Goal: Task Accomplishment & Management: Complete application form

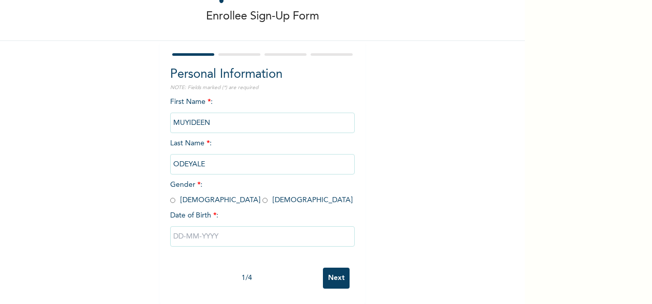
scroll to position [57, 0]
click at [170, 196] on input "radio" at bounding box center [172, 201] width 5 height 10
radio input "true"
click at [219, 227] on input "text" at bounding box center [262, 236] width 184 height 20
select select "8"
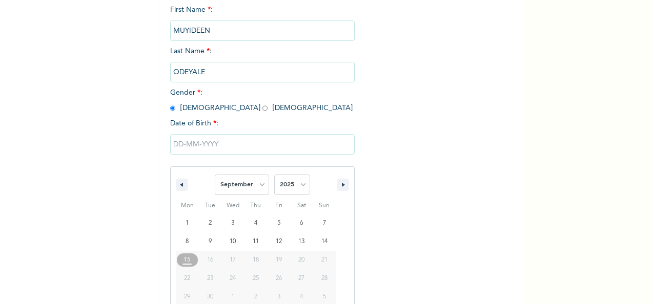
scroll to position [162, 0]
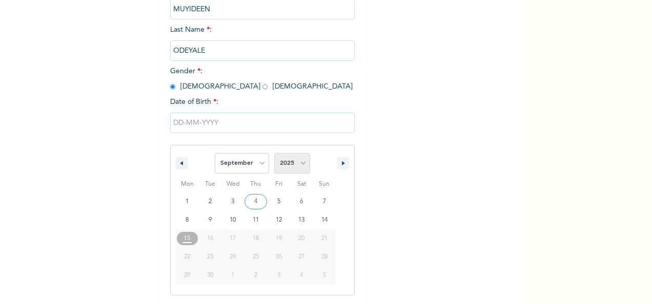
click at [298, 164] on select "2025 2024 2023 2022 2021 2020 2019 2018 2017 2016 2015 2014 2013 2012 2011 2010…" at bounding box center [292, 163] width 36 height 20
select select "1976"
click at [274, 154] on select "2025 2024 2023 2022 2021 2020 2019 2018 2017 2016 2015 2014 2013 2012 2011 2010…" at bounding box center [292, 163] width 36 height 20
click at [260, 166] on select "January February March April May June July August September October November De…" at bounding box center [242, 163] width 54 height 20
select select "10"
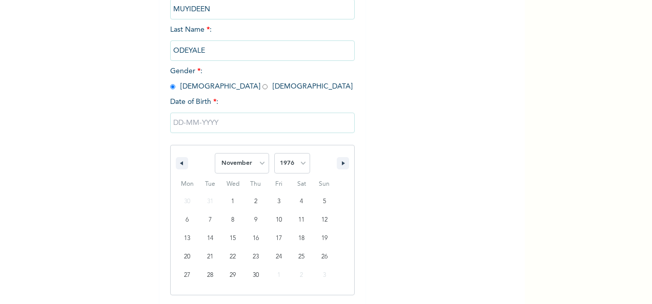
click at [215, 154] on select "January February March April May June July August September October November De…" at bounding box center [242, 163] width 54 height 20
type input "11/25/1976"
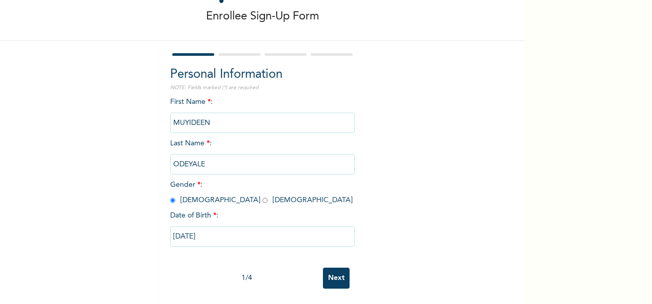
click at [330, 268] on input "Next" at bounding box center [336, 278] width 27 height 21
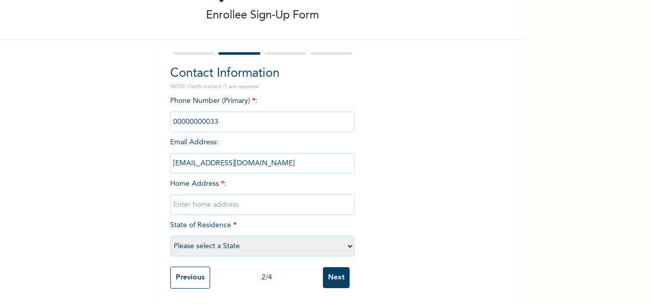
drag, startPoint x: 241, startPoint y: 110, endPoint x: 136, endPoint y: 103, distance: 104.7
click at [136, 103] on div "Enrollee Sign-Up Form Contact Information NOTE: Fields marked (*) are required …" at bounding box center [262, 127] width 525 height 353
drag, startPoint x: 136, startPoint y: 103, endPoint x: 231, endPoint y: 116, distance: 95.1
click at [231, 116] on input "phone" at bounding box center [262, 122] width 184 height 20
click at [227, 115] on input "phone" at bounding box center [262, 122] width 184 height 20
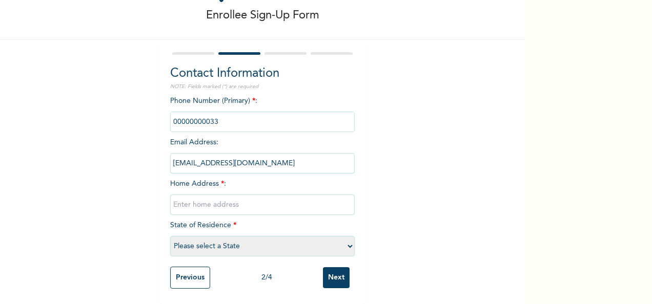
drag, startPoint x: 226, startPoint y: 114, endPoint x: 130, endPoint y: 101, distance: 97.7
click at [130, 101] on div "Enrollee Sign-Up Form Contact Information NOTE: Fields marked (*) are required …" at bounding box center [262, 127] width 525 height 353
click at [217, 112] on input "phone" at bounding box center [262, 122] width 184 height 20
click at [222, 112] on input "phone" at bounding box center [262, 122] width 184 height 20
click at [223, 112] on input "phone" at bounding box center [262, 122] width 184 height 20
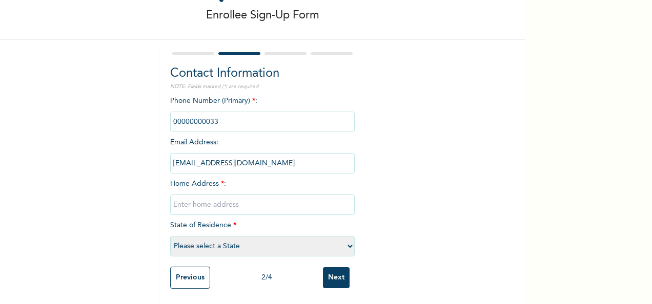
click at [222, 113] on input "phone" at bounding box center [262, 122] width 184 height 20
click at [180, 113] on input "phone" at bounding box center [262, 122] width 184 height 20
click at [217, 114] on input "phone" at bounding box center [262, 122] width 184 height 20
drag, startPoint x: 217, startPoint y: 114, endPoint x: 208, endPoint y: 129, distance: 17.2
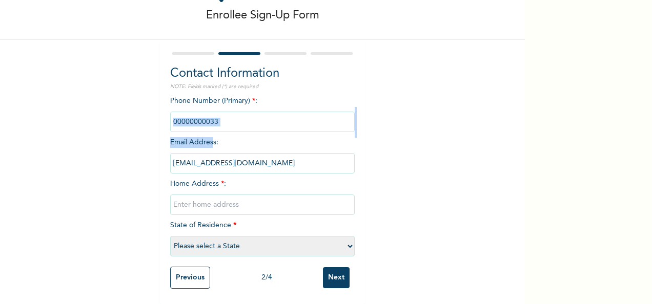
click at [208, 129] on div "Phone Number (Primary) * : Email Address : muyideen.odeyale@fastcredit-ng.com H…" at bounding box center [262, 179] width 184 height 166
drag, startPoint x: 208, startPoint y: 129, endPoint x: 287, endPoint y: 120, distance: 79.4
click at [287, 120] on input "phone" at bounding box center [262, 122] width 184 height 20
click at [215, 115] on input "phone" at bounding box center [262, 122] width 184 height 20
click at [213, 113] on input "phone" at bounding box center [262, 122] width 184 height 20
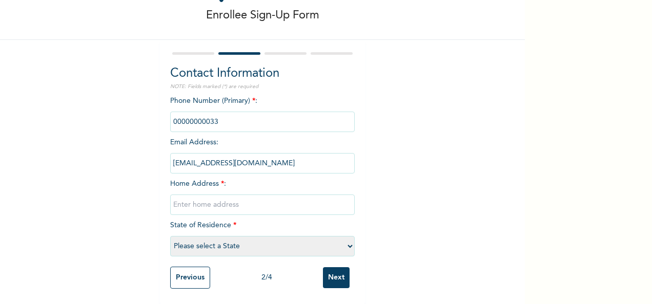
click at [213, 113] on input "phone" at bounding box center [262, 122] width 184 height 20
drag, startPoint x: 213, startPoint y: 113, endPoint x: 211, endPoint y: 119, distance: 7.0
click at [211, 119] on input "phone" at bounding box center [262, 122] width 184 height 20
click at [210, 114] on input "phone" at bounding box center [262, 122] width 184 height 20
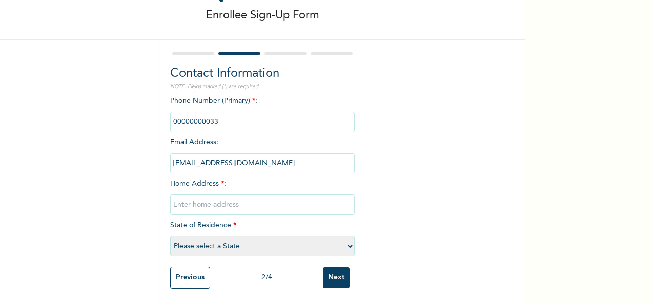
click at [206, 115] on input "phone" at bounding box center [262, 122] width 184 height 20
click at [205, 115] on input "phone" at bounding box center [262, 122] width 184 height 20
click at [297, 240] on select "Please select a State Abia Abuja (FCT) Adamawa Akwa Ibom Anambra Bauchi Bayelsa…" at bounding box center [262, 246] width 184 height 20
select select "28"
click at [170, 236] on select "Please select a State Abia Abuja (FCT) Adamawa Akwa Ibom Anambra Bauchi Bayelsa…" at bounding box center [262, 246] width 184 height 20
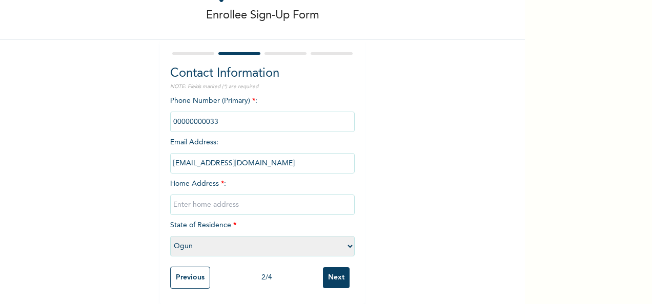
click at [245, 195] on input "text" at bounding box center [262, 205] width 184 height 20
type input "House 11, PZ Estate, Off Leadway Road, Daluwon, Mowe"
click at [296, 156] on input "muyideen.odeyale@fastcredit-ng.com" at bounding box center [262, 163] width 184 height 20
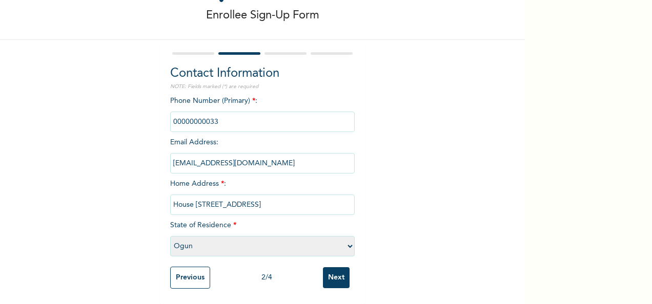
drag, startPoint x: 296, startPoint y: 156, endPoint x: 162, endPoint y: 153, distance: 133.2
click at [162, 153] on div "Contact Information NOTE: Fields marked (*) are required Phone Number (Primary)…" at bounding box center [262, 172] width 205 height 264
drag, startPoint x: 162, startPoint y: 153, endPoint x: 333, endPoint y: 112, distance: 175.9
click at [333, 112] on input "phone" at bounding box center [262, 122] width 184 height 20
click at [211, 112] on input "phone" at bounding box center [262, 122] width 184 height 20
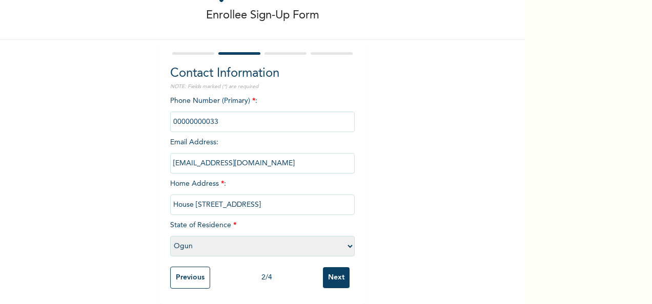
click at [214, 113] on input "phone" at bounding box center [262, 122] width 184 height 20
click at [205, 116] on input "phone" at bounding box center [262, 122] width 184 height 20
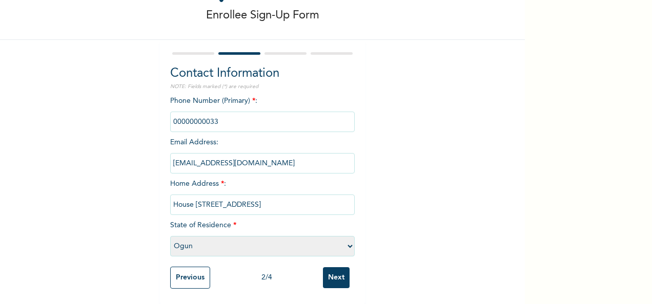
drag, startPoint x: 205, startPoint y: 116, endPoint x: 245, endPoint y: 120, distance: 40.2
click at [245, 120] on input "phone" at bounding box center [262, 122] width 184 height 20
drag, startPoint x: 204, startPoint y: 113, endPoint x: 186, endPoint y: 113, distance: 17.9
click at [186, 113] on input "phone" at bounding box center [262, 122] width 184 height 20
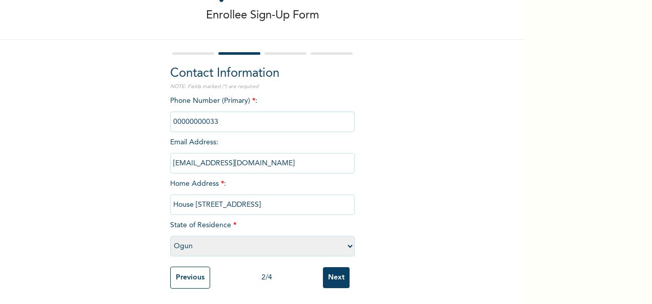
click at [186, 113] on input "phone" at bounding box center [262, 122] width 184 height 20
click at [214, 114] on input "phone" at bounding box center [262, 122] width 184 height 20
click at [216, 112] on input "phone" at bounding box center [262, 122] width 184 height 20
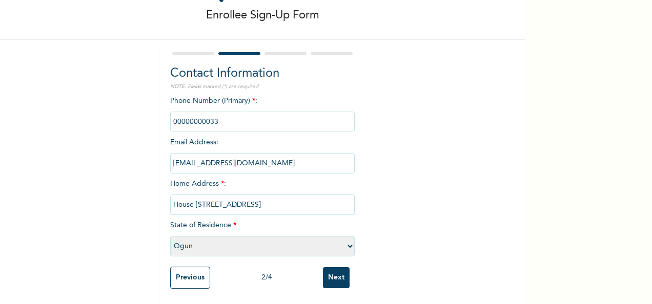
click at [339, 269] on input "Next" at bounding box center [336, 277] width 27 height 21
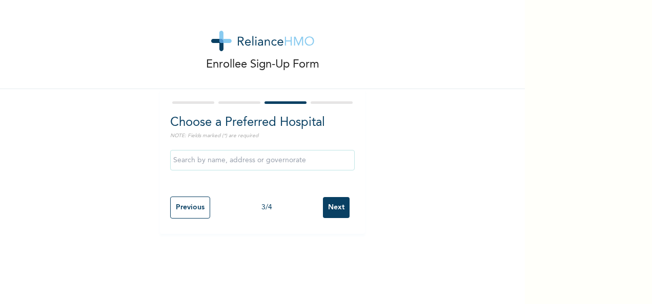
click at [311, 161] on input "text" at bounding box center [262, 160] width 184 height 20
click at [402, 133] on div "Enrollee Sign-Up Form Choose a Preferred Hospital NOTE: Fields marked (*) are r…" at bounding box center [262, 117] width 525 height 234
click at [340, 204] on input "Next" at bounding box center [336, 207] width 27 height 21
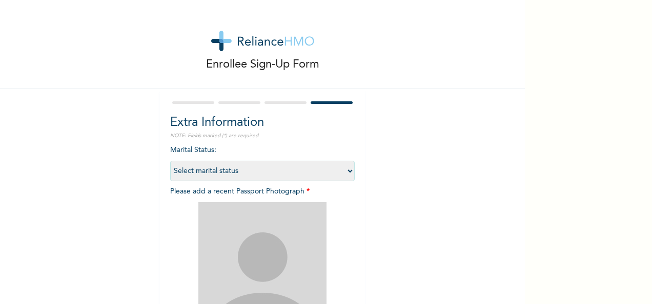
scroll to position [51, 0]
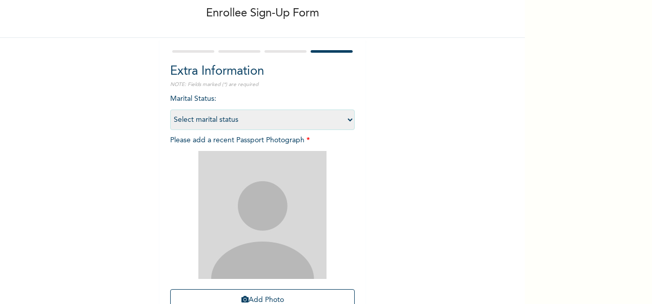
click at [343, 119] on select "Select marital status Single Married Divorced Widow/Widower" at bounding box center [262, 120] width 184 height 20
select select "2"
click at [170, 110] on select "Select marital status Single Married Divorced Widow/Widower" at bounding box center [262, 120] width 184 height 20
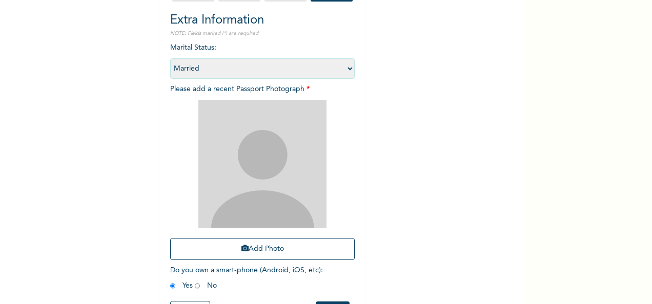
scroll to position [145, 0]
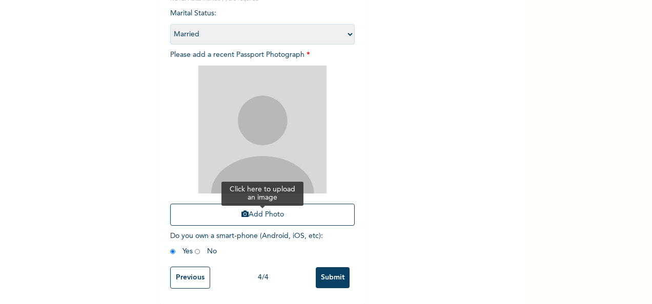
click at [263, 204] on button "Add Photo" at bounding box center [262, 215] width 184 height 22
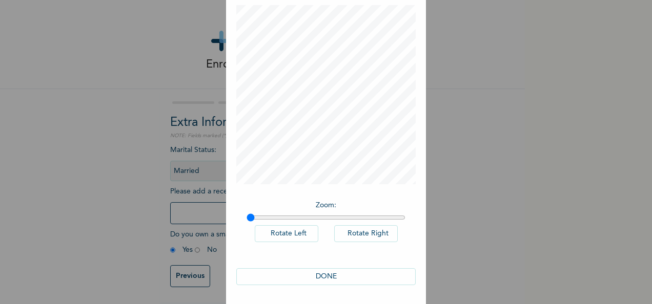
scroll to position [53, 0]
click at [328, 273] on button "DONE" at bounding box center [325, 276] width 179 height 17
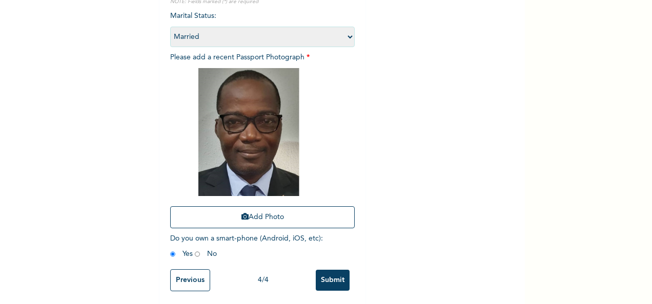
scroll to position [145, 0]
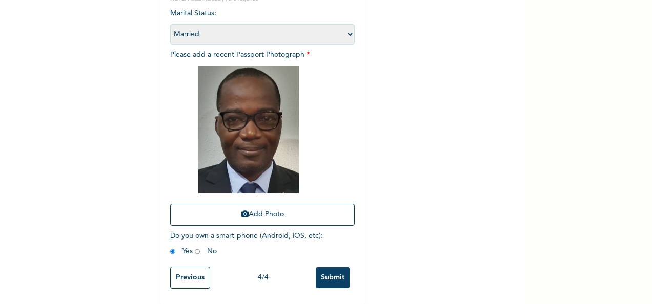
click at [327, 268] on input "Submit" at bounding box center [333, 277] width 34 height 21
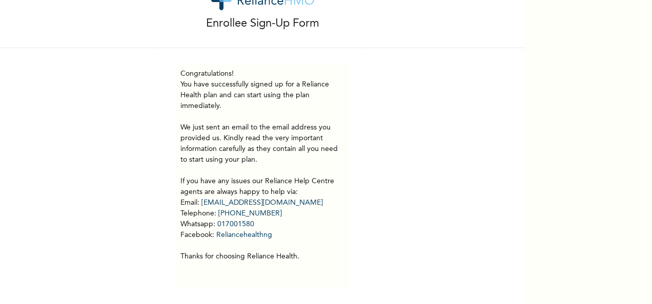
scroll to position [0, 0]
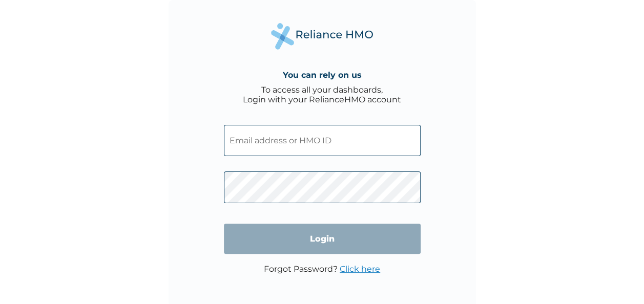
click at [323, 136] on input "text" at bounding box center [322, 140] width 197 height 31
click at [288, 133] on input "text" at bounding box center [322, 140] width 197 height 31
paste input "FCL/10432/A"
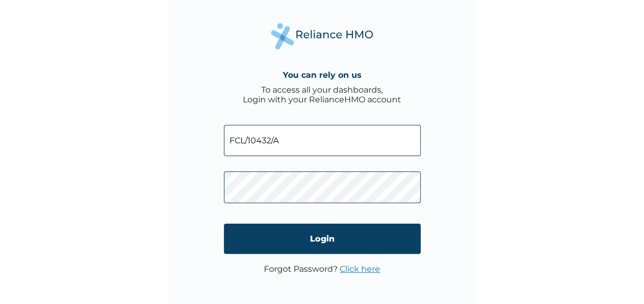
type input "FCL/10432/A"
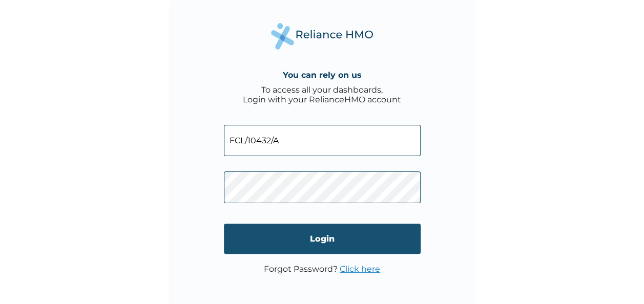
click at [299, 241] on input "Login" at bounding box center [322, 239] width 197 height 30
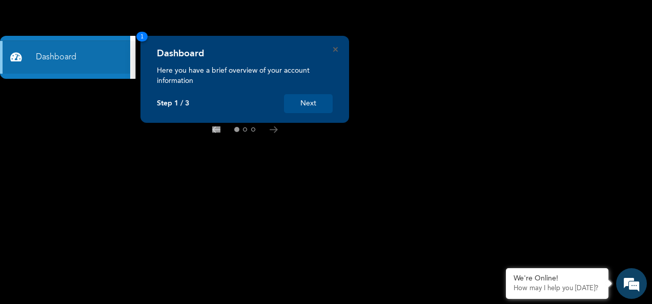
click at [302, 102] on button "Next" at bounding box center [308, 103] width 49 height 19
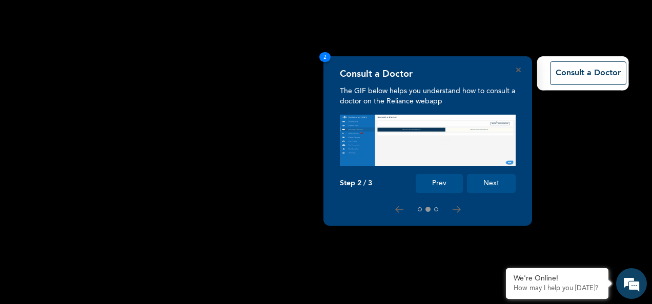
click at [491, 183] on button "Next" at bounding box center [491, 183] width 49 height 19
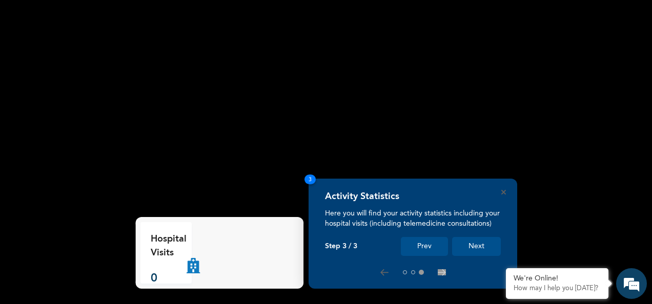
click at [483, 248] on button "Next" at bounding box center [476, 246] width 49 height 19
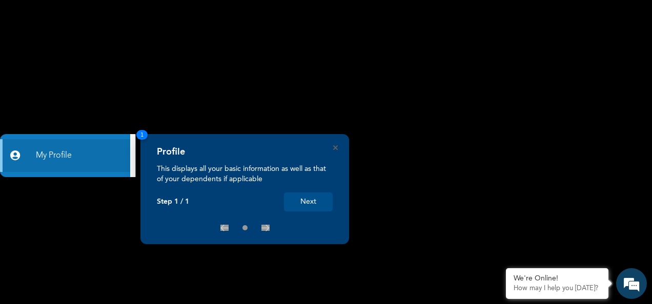
click at [308, 202] on button "Next" at bounding box center [308, 202] width 49 height 19
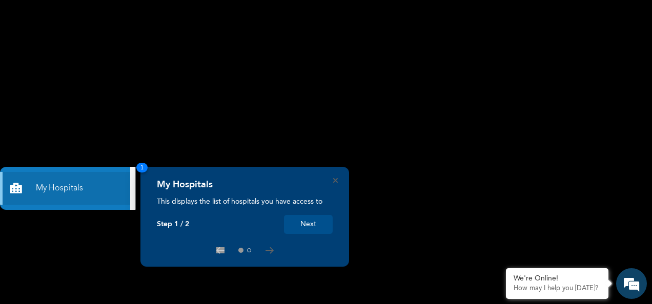
click at [315, 226] on button "Next" at bounding box center [308, 224] width 49 height 19
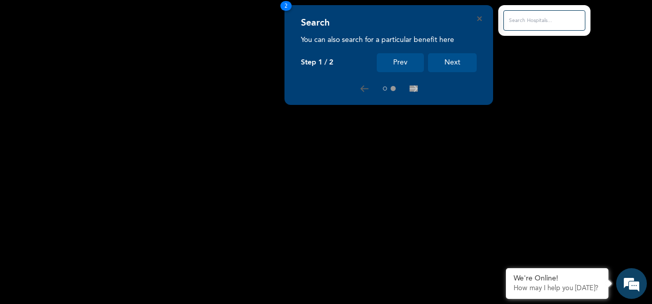
click at [446, 62] on button "Next" at bounding box center [452, 62] width 49 height 19
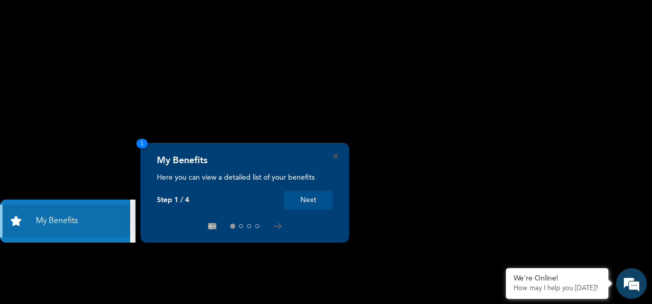
click at [322, 200] on button "Next" at bounding box center [308, 200] width 49 height 19
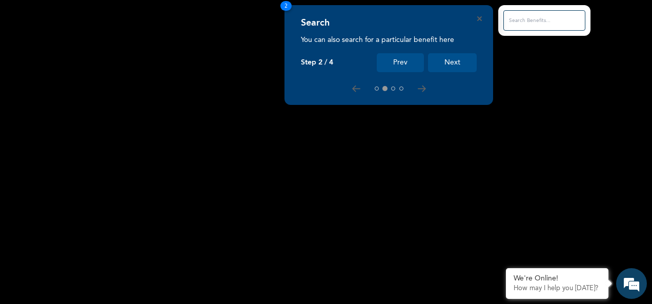
click at [449, 62] on button "Next" at bounding box center [452, 62] width 49 height 19
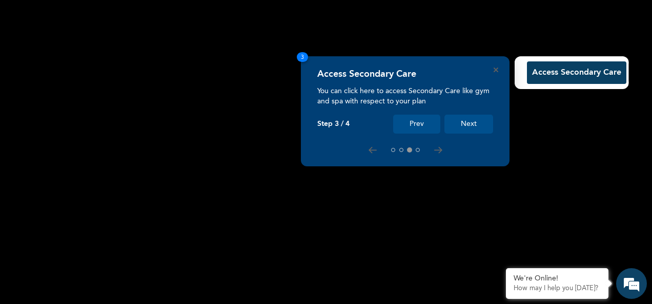
click at [462, 122] on button "Next" at bounding box center [468, 124] width 49 height 19
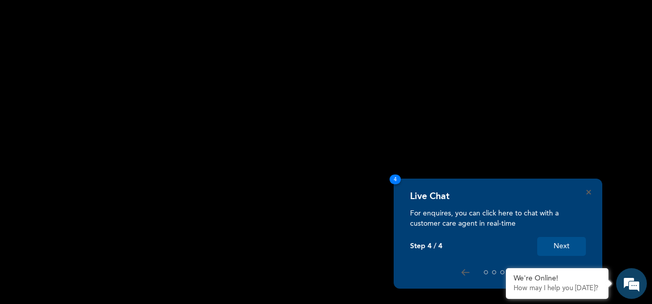
click at [575, 247] on button "Next" at bounding box center [561, 246] width 49 height 19
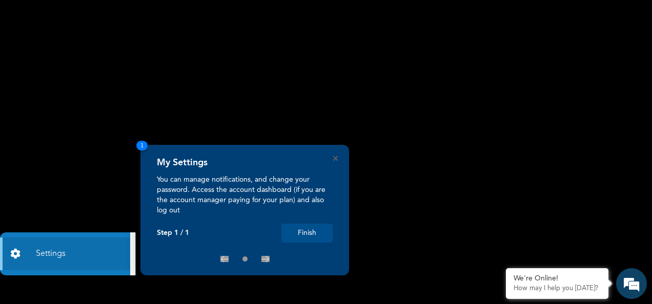
click at [318, 234] on button "Finish" at bounding box center [306, 233] width 51 height 19
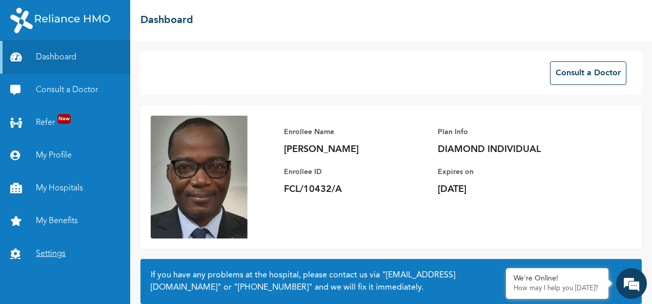
click at [42, 254] on link "Settings" at bounding box center [65, 254] width 130 height 33
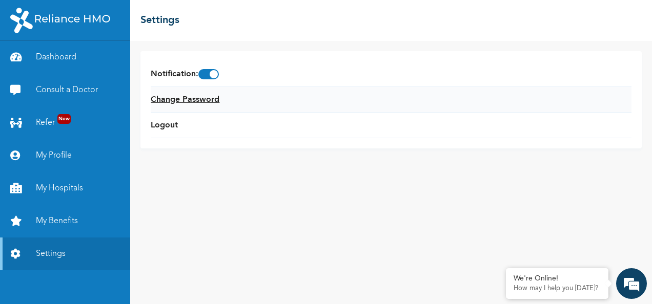
click at [195, 99] on link "Change Password" at bounding box center [185, 100] width 69 height 12
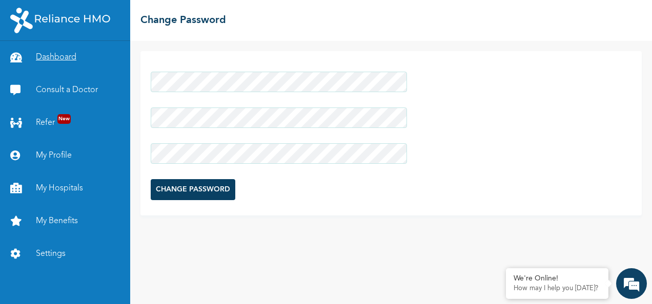
click at [122, 71] on div "Dashboard Consult a Doctor Refer New My Profile My Hospitals My Benefits Settin…" at bounding box center [326, 152] width 652 height 304
click at [221, 191] on input "CHANGE PASSWORD" at bounding box center [193, 189] width 85 height 21
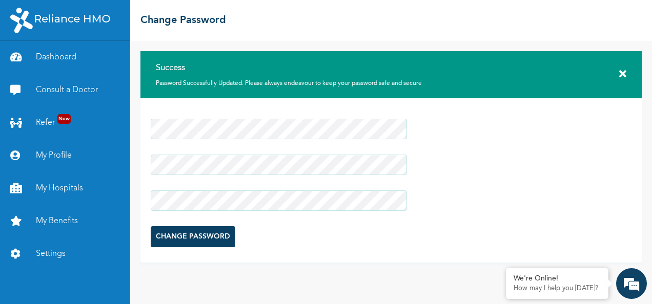
click at [622, 73] on icon at bounding box center [622, 74] width 7 height 10
click at [621, 74] on icon at bounding box center [622, 74] width 7 height 10
click at [622, 71] on icon at bounding box center [622, 74] width 7 height 10
click at [52, 57] on link "Dashboard" at bounding box center [65, 57] width 130 height 33
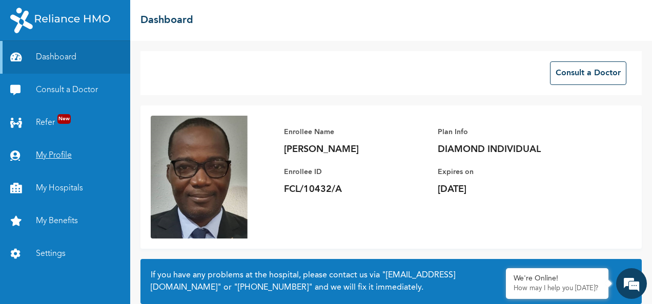
click at [62, 155] on link "My Profile" at bounding box center [65, 155] width 130 height 33
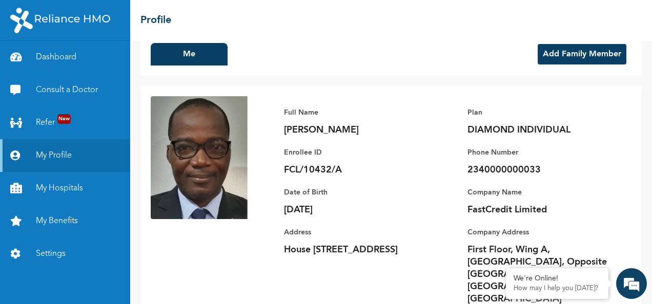
scroll to position [36, 0]
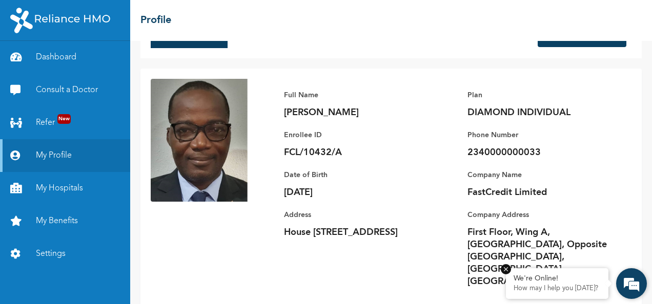
click at [505, 265] on em at bounding box center [505, 269] width 10 height 10
click at [64, 189] on link "My Hospitals" at bounding box center [65, 188] width 130 height 33
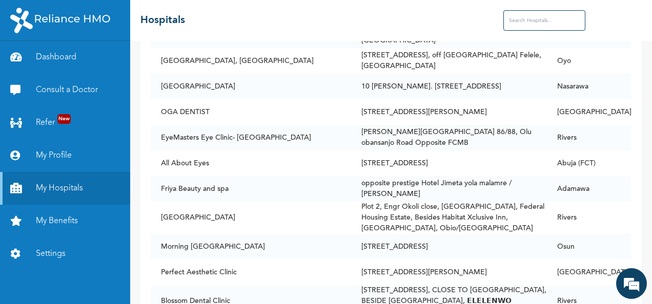
scroll to position [65375, 0]
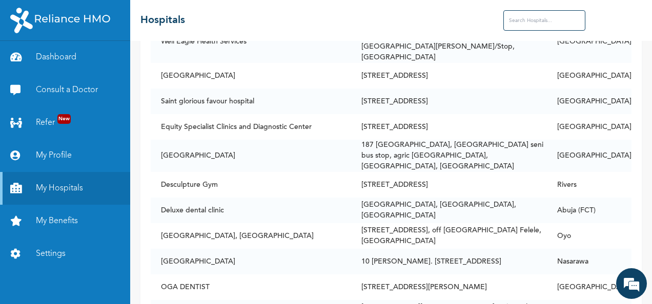
click at [532, 19] on input "text" at bounding box center [544, 20] width 82 height 20
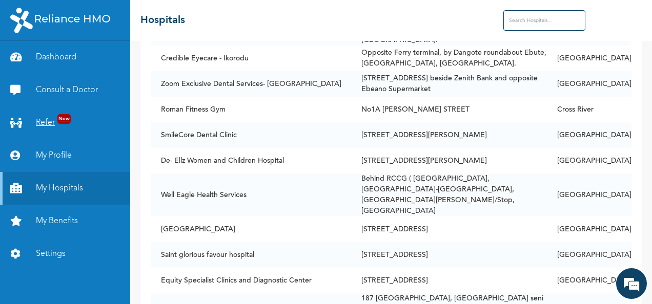
click at [48, 122] on link "Refer New" at bounding box center [65, 123] width 130 height 33
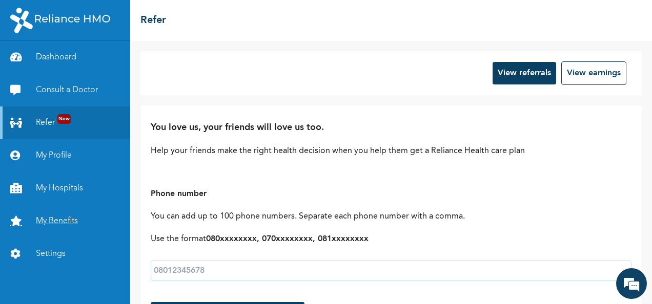
click at [37, 218] on link "My Benefits" at bounding box center [65, 221] width 130 height 33
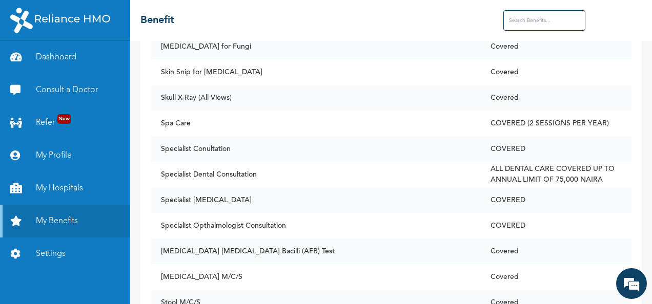
scroll to position [6851, 0]
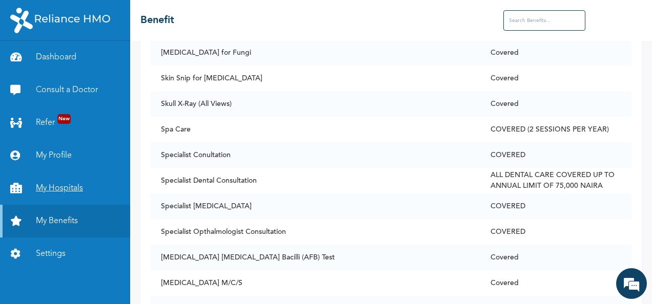
click at [68, 187] on link "My Hospitals" at bounding box center [65, 188] width 130 height 33
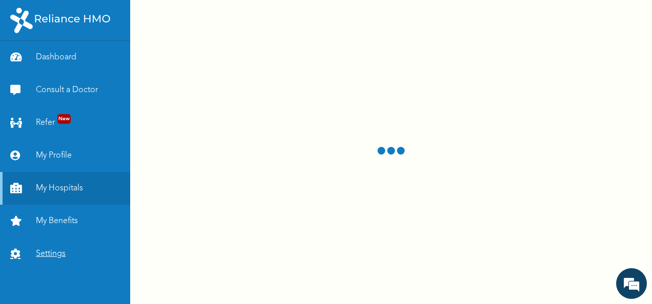
click at [48, 255] on link "Settings" at bounding box center [65, 254] width 130 height 33
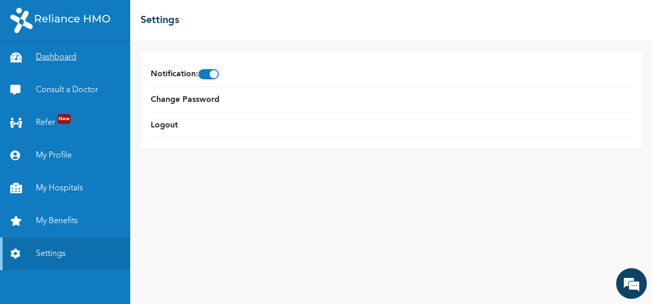
click at [48, 53] on link "Dashboard" at bounding box center [65, 57] width 130 height 33
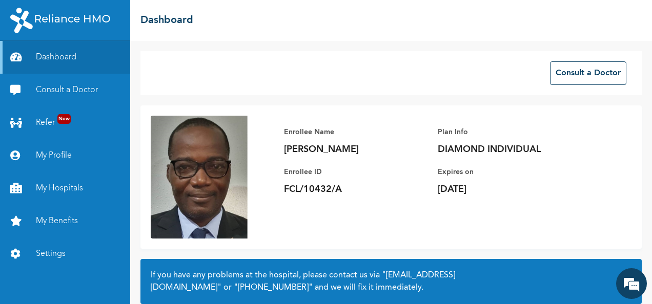
scroll to position [92, 0]
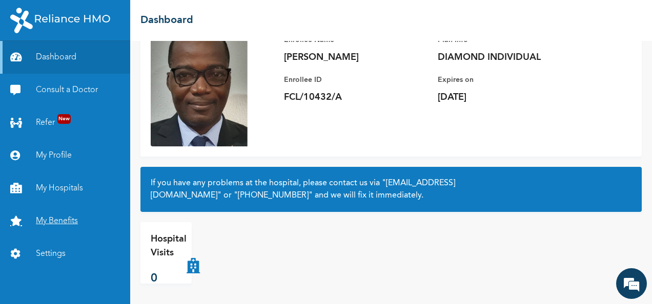
click at [59, 224] on link "My Benefits" at bounding box center [65, 221] width 130 height 33
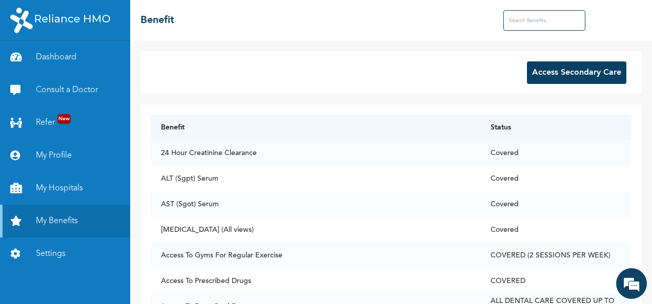
click at [580, 73] on button "Access Secondary Care" at bounding box center [576, 72] width 99 height 23
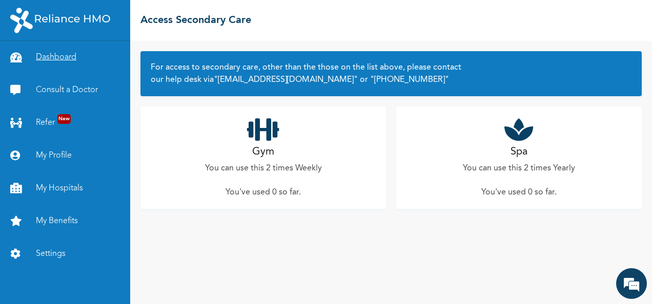
click at [61, 55] on link "Dashboard" at bounding box center [65, 57] width 130 height 33
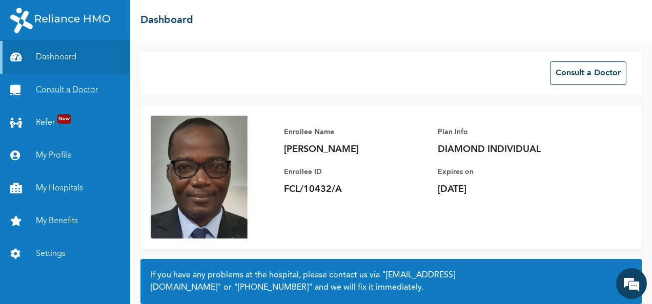
click at [84, 89] on link "Consult a Doctor" at bounding box center [65, 90] width 130 height 33
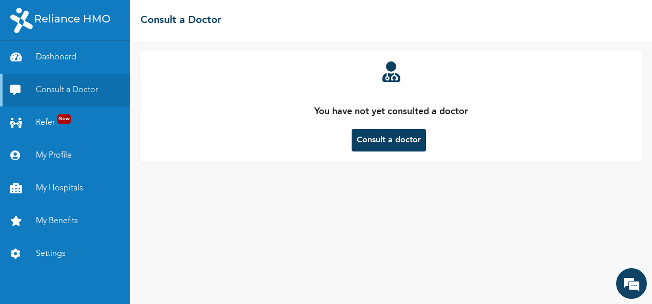
click at [375, 139] on button "Consult a doctor" at bounding box center [388, 140] width 74 height 23
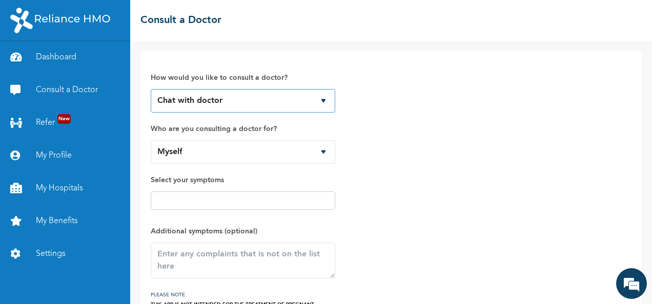
click at [272, 108] on select "Chat with doctor Phone Call" at bounding box center [243, 101] width 184 height 24
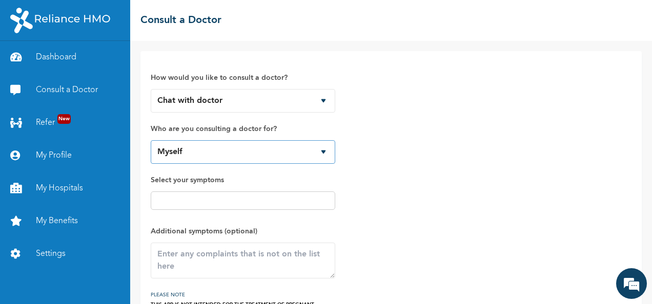
click at [255, 144] on select "Myself" at bounding box center [243, 152] width 184 height 24
click at [246, 207] on div at bounding box center [243, 201] width 184 height 18
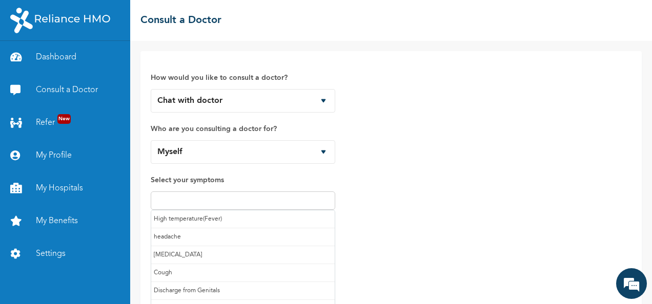
click at [247, 199] on input "text" at bounding box center [243, 201] width 178 height 12
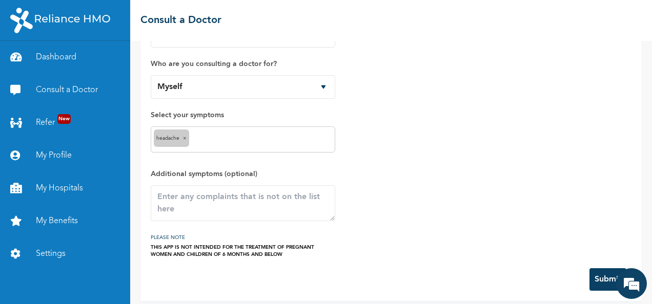
scroll to position [71, 0]
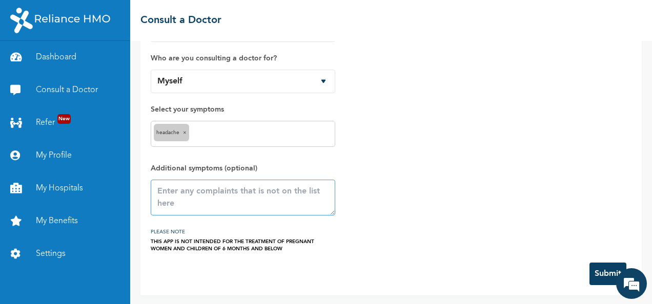
click at [243, 192] on textarea at bounding box center [243, 198] width 184 height 36
click at [62, 56] on link "Dashboard" at bounding box center [65, 57] width 130 height 33
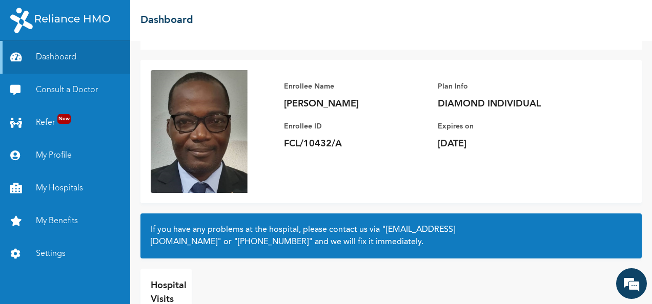
scroll to position [92, 0]
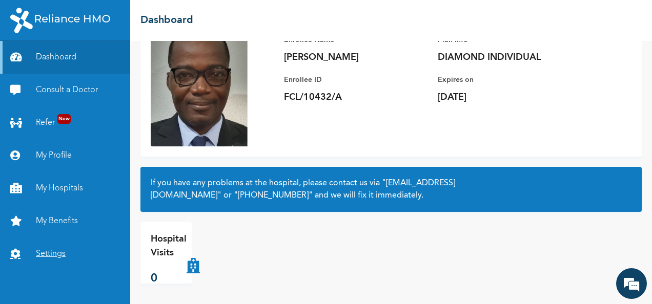
click at [55, 250] on link "Settings" at bounding box center [65, 254] width 130 height 33
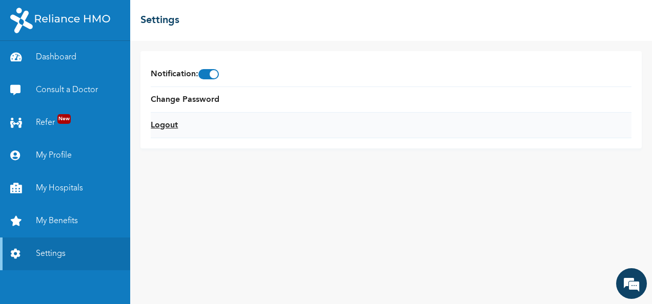
click at [163, 124] on link "Logout" at bounding box center [164, 125] width 27 height 12
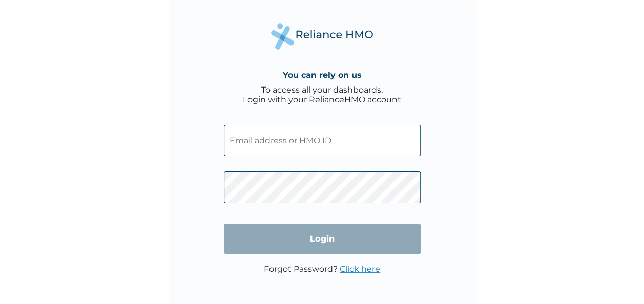
type input "FCL/10432/A"
click at [320, 241] on input "Login" at bounding box center [322, 239] width 197 height 30
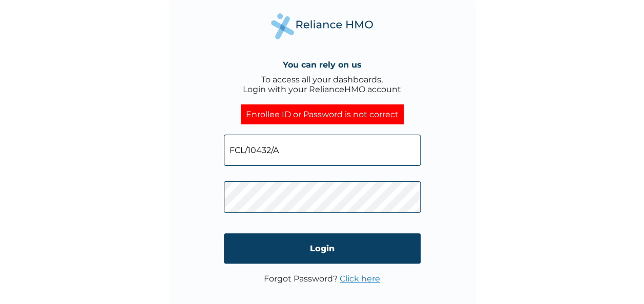
click at [489, 191] on div "You can rely on us To access all your dashboards, Login with your RelianceHMO a…" at bounding box center [322, 152] width 644 height 304
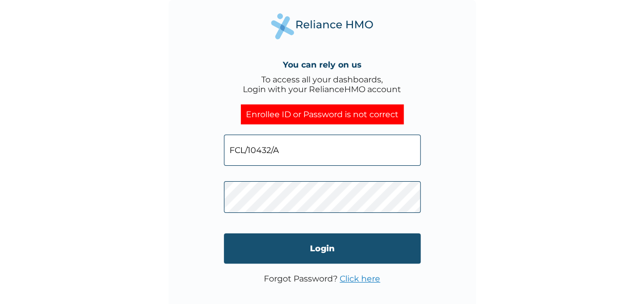
click at [348, 243] on input "Login" at bounding box center [322, 249] width 197 height 30
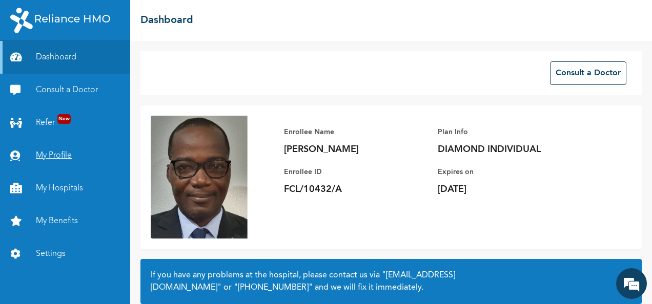
click at [61, 155] on link "My Profile" at bounding box center [65, 155] width 130 height 33
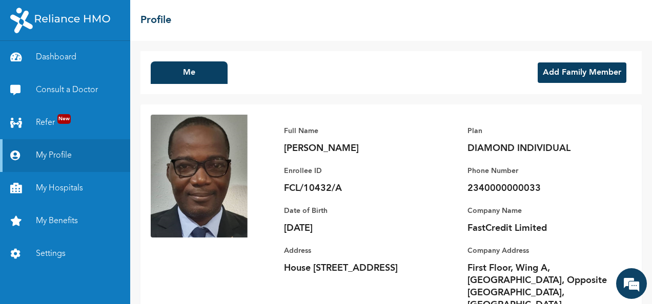
click at [563, 71] on button "Add Family Member" at bounding box center [581, 72] width 89 height 20
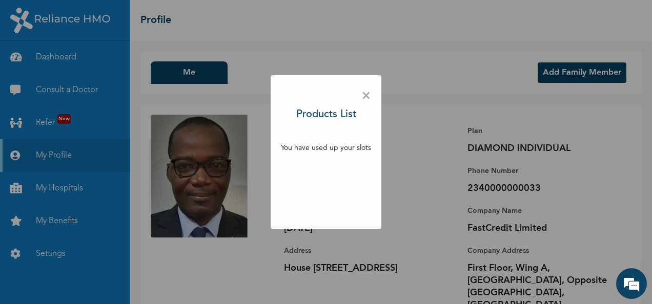
click at [366, 96] on span "×" at bounding box center [366, 97] width 10 height 22
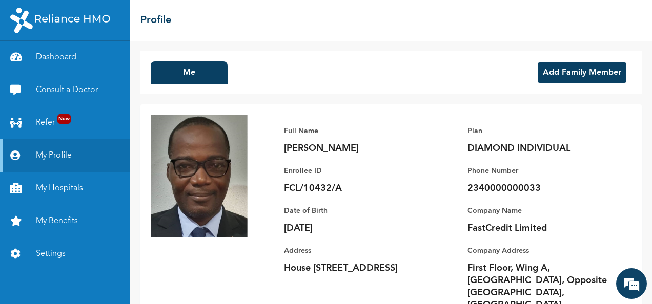
click at [556, 70] on button "Add Family Member" at bounding box center [581, 72] width 89 height 20
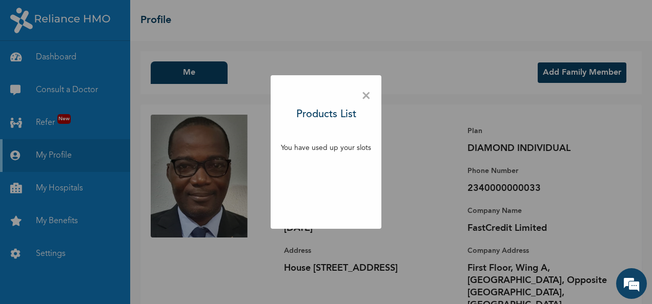
click at [367, 94] on span "×" at bounding box center [366, 97] width 10 height 22
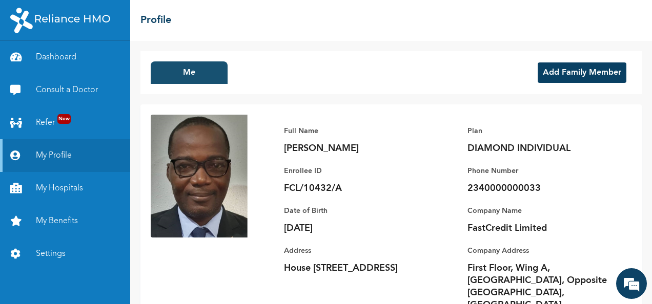
click at [190, 73] on button "Me" at bounding box center [189, 72] width 77 height 23
click at [593, 72] on button "Add Family Member" at bounding box center [581, 72] width 89 height 20
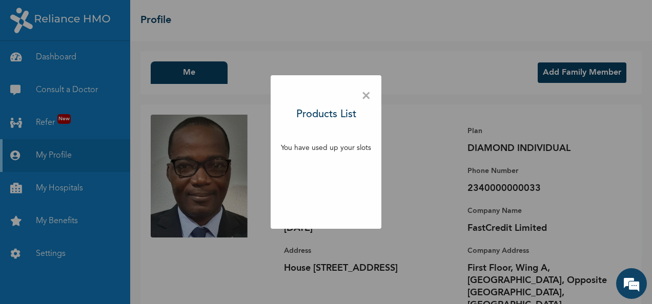
click at [369, 94] on span "×" at bounding box center [366, 97] width 10 height 22
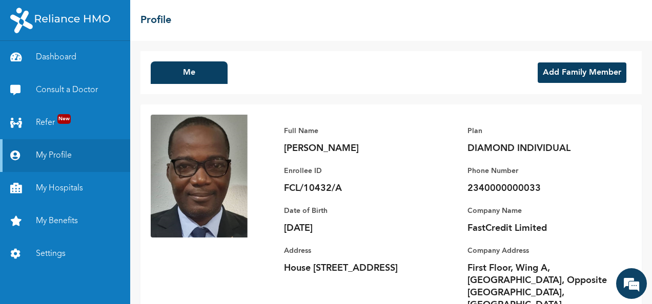
click at [605, 70] on button "Add Family Member" at bounding box center [581, 72] width 89 height 20
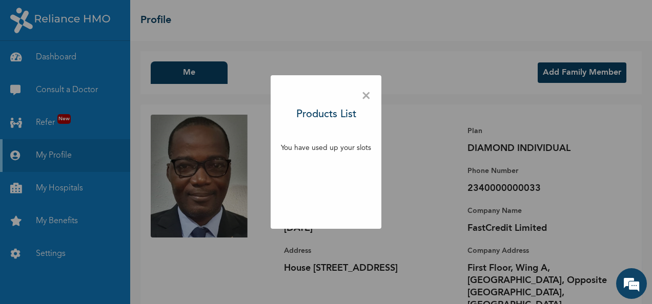
click at [366, 92] on span "×" at bounding box center [366, 97] width 10 height 22
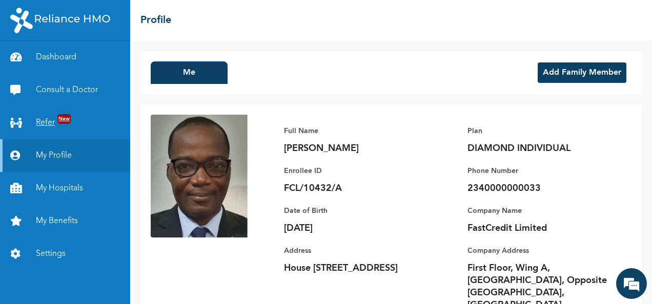
click at [50, 121] on link "Refer New" at bounding box center [65, 123] width 130 height 33
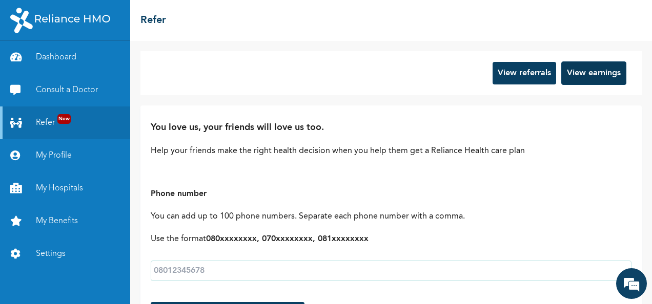
click at [576, 72] on button "View earnings" at bounding box center [593, 73] width 65 height 24
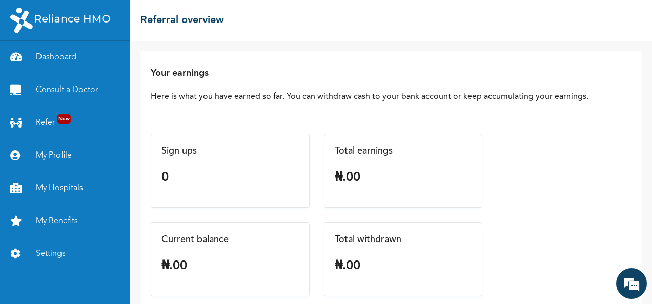
click at [61, 91] on link "Consult a Doctor" at bounding box center [65, 90] width 130 height 33
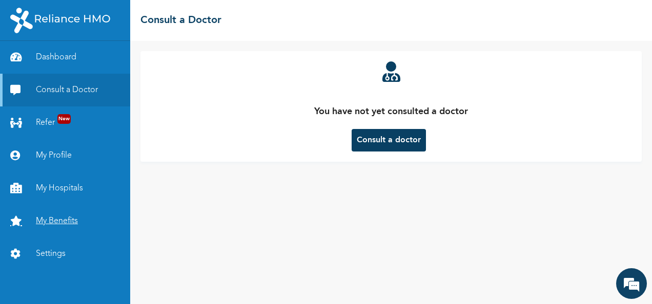
click at [50, 223] on link "My Benefits" at bounding box center [65, 221] width 130 height 33
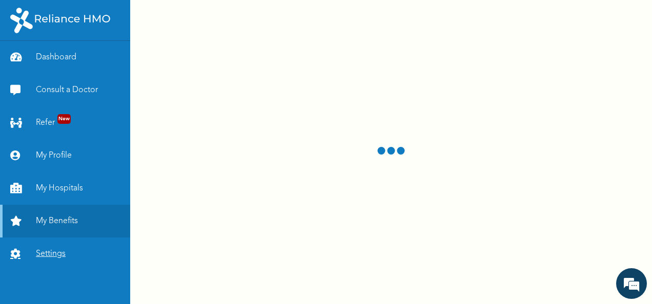
click at [44, 252] on link "Settings" at bounding box center [65, 254] width 130 height 33
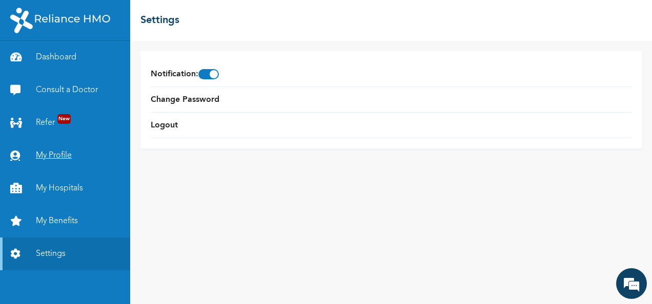
click at [58, 153] on link "My Profile" at bounding box center [65, 155] width 130 height 33
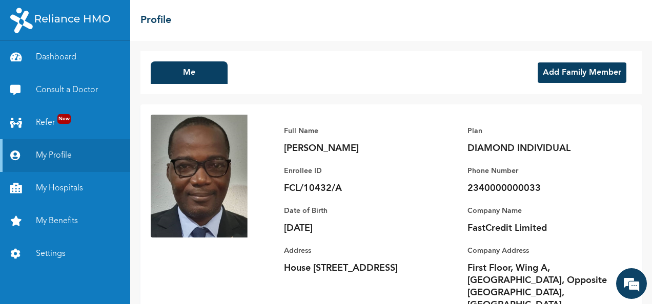
click at [589, 68] on button "Add Family Member" at bounding box center [581, 72] width 89 height 20
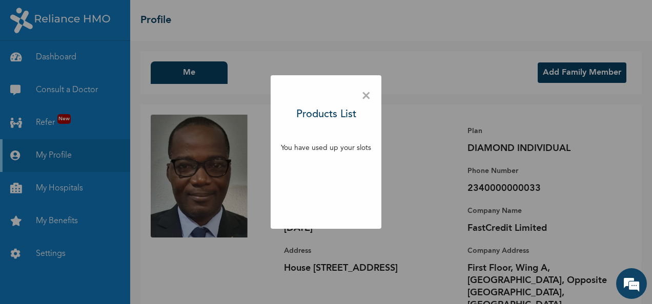
click at [370, 97] on div "× Products List You have used up your slots" at bounding box center [325, 152] width 111 height 154
click at [365, 95] on span "×" at bounding box center [366, 97] width 10 height 22
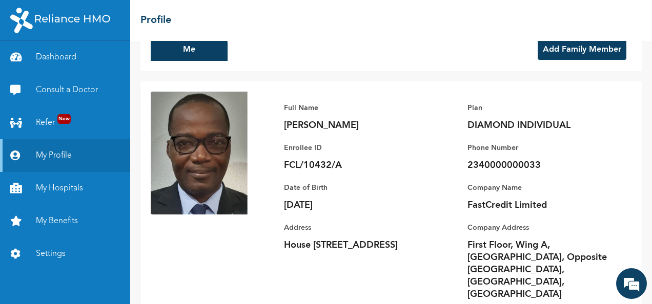
scroll to position [36, 0]
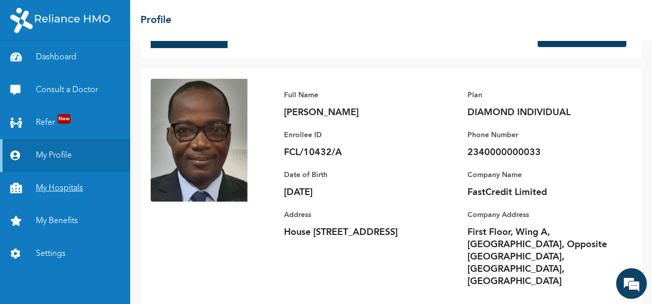
click at [57, 189] on link "My Hospitals" at bounding box center [65, 188] width 130 height 33
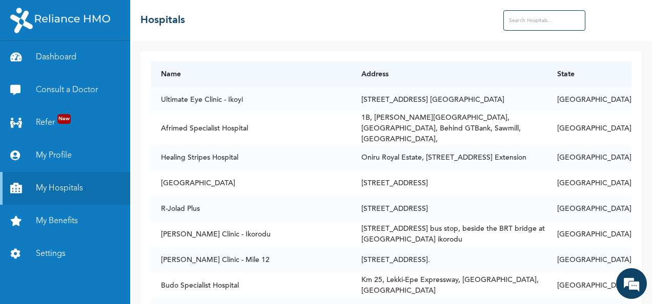
click at [539, 25] on input "text" at bounding box center [544, 20] width 82 height 20
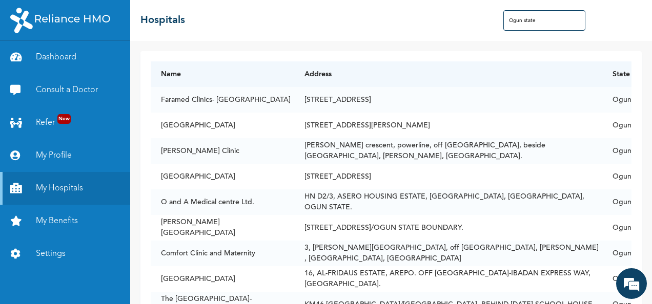
type input "Ogun state"
click at [45, 252] on link "Settings" at bounding box center [65, 254] width 130 height 33
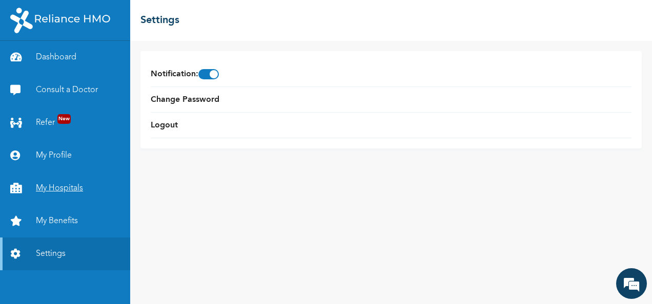
click at [49, 191] on link "My Hospitals" at bounding box center [65, 188] width 130 height 33
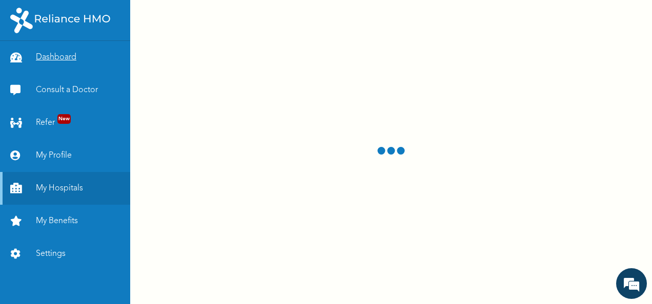
click at [57, 54] on link "Dashboard" at bounding box center [65, 57] width 130 height 33
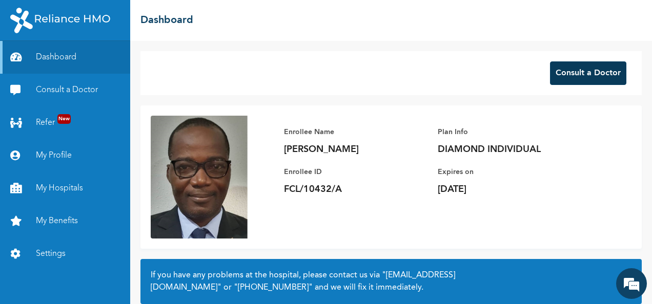
click at [581, 69] on button "Consult a Doctor" at bounding box center [588, 73] width 76 height 24
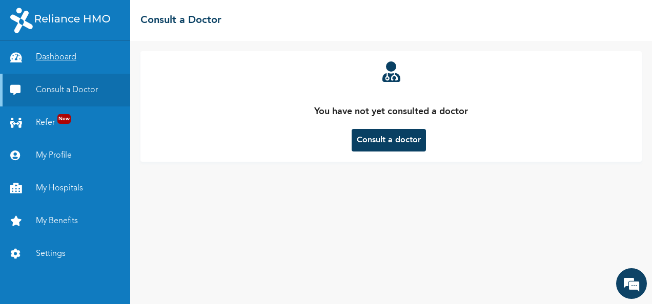
click at [48, 55] on link "Dashboard" at bounding box center [65, 57] width 130 height 33
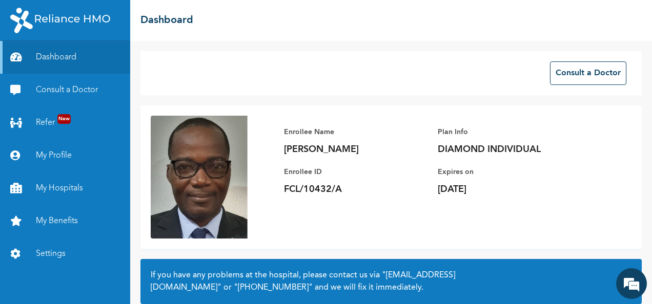
scroll to position [92, 0]
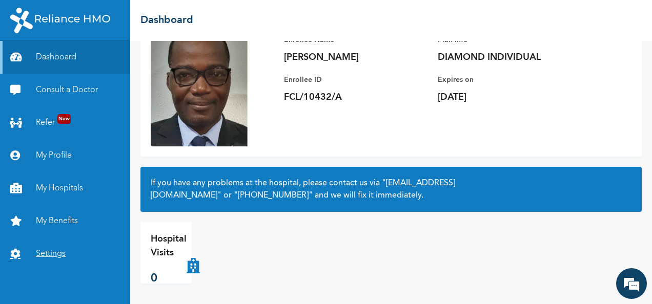
click at [47, 251] on link "Settings" at bounding box center [65, 254] width 130 height 33
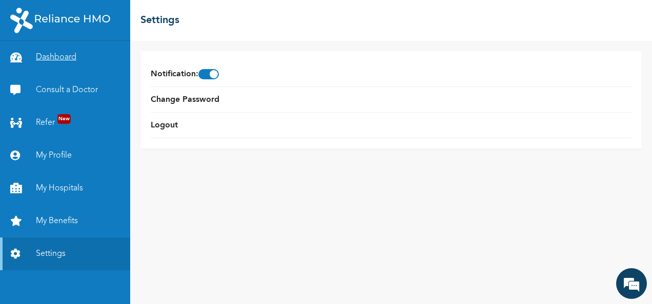
click at [58, 59] on link "Dashboard" at bounding box center [65, 57] width 130 height 33
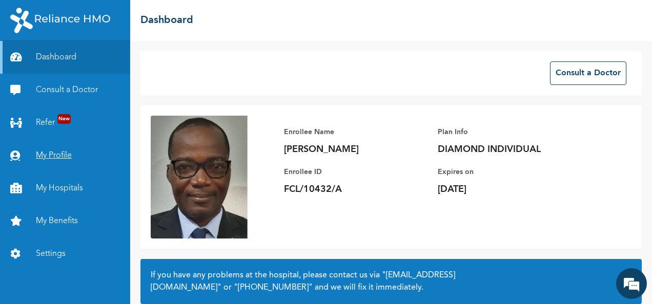
click at [52, 157] on link "My Profile" at bounding box center [65, 155] width 130 height 33
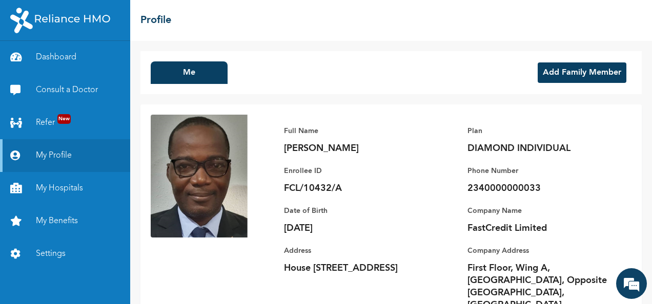
click at [577, 71] on button "Add Family Member" at bounding box center [581, 72] width 89 height 20
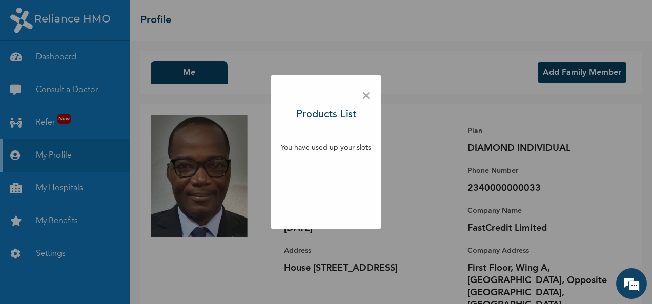
click at [345, 134] on div "× Products List You have used up your slots" at bounding box center [325, 152] width 111 height 154
click at [365, 96] on span "×" at bounding box center [366, 97] width 10 height 22
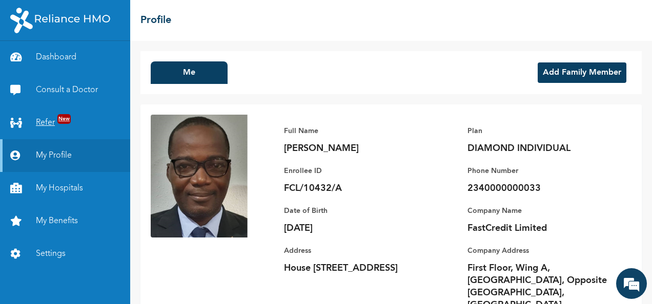
click at [45, 123] on link "Refer New" at bounding box center [65, 123] width 130 height 33
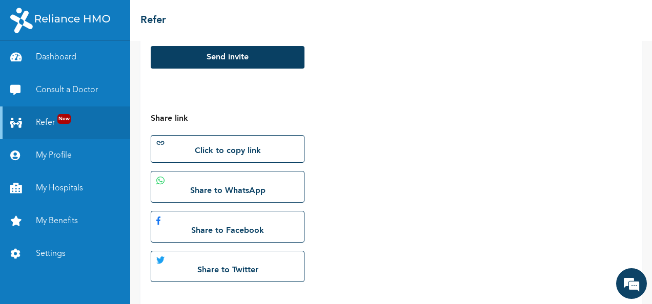
scroll to position [280, 0]
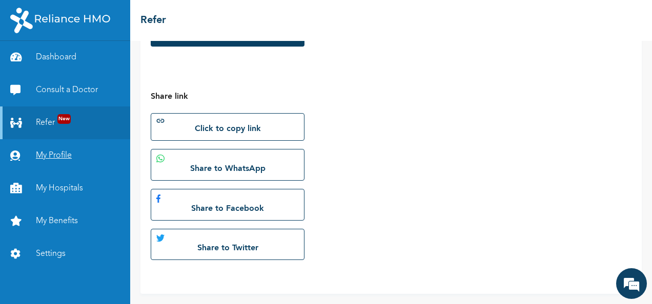
click at [48, 154] on link "My Profile" at bounding box center [65, 155] width 130 height 33
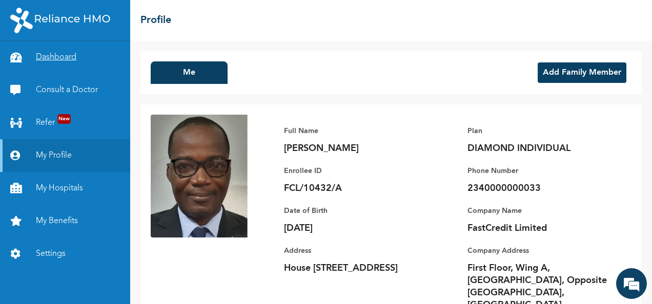
click at [67, 53] on link "Dashboard" at bounding box center [65, 57] width 130 height 33
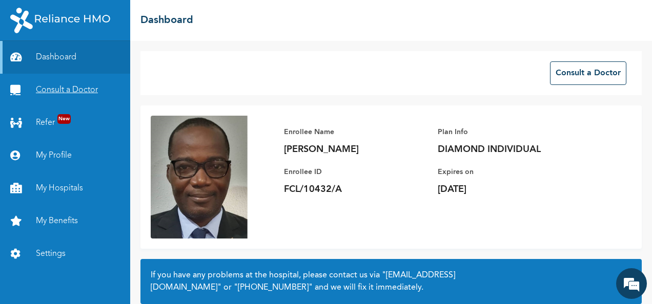
click at [55, 87] on link "Consult a Doctor" at bounding box center [65, 90] width 130 height 33
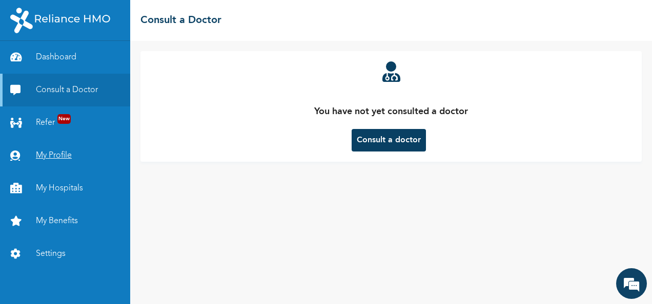
drag, startPoint x: 57, startPoint y: 153, endPoint x: 37, endPoint y: 155, distance: 20.6
click at [37, 155] on link "My Profile" at bounding box center [65, 155] width 130 height 33
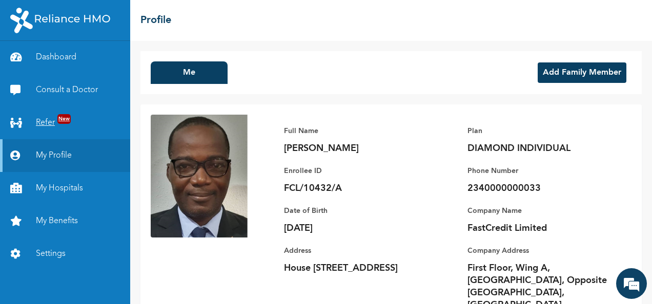
click at [45, 116] on link "Refer New" at bounding box center [65, 123] width 130 height 33
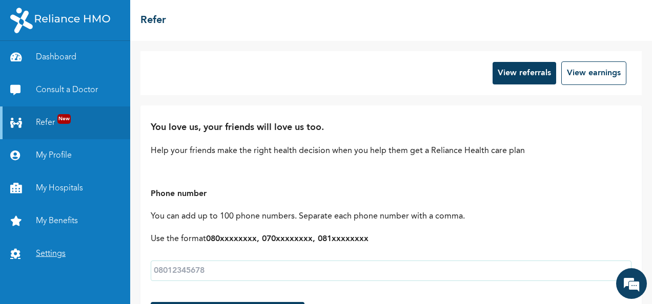
click at [47, 249] on link "Settings" at bounding box center [65, 254] width 130 height 33
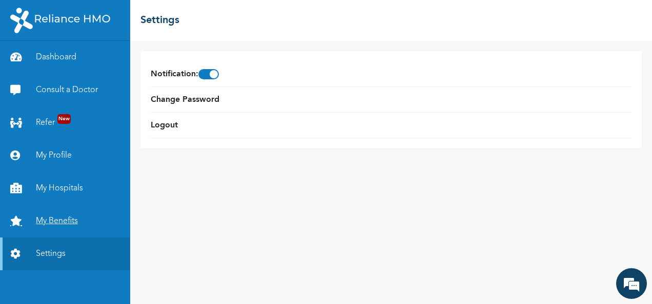
click at [46, 217] on link "My Benefits" at bounding box center [65, 221] width 130 height 33
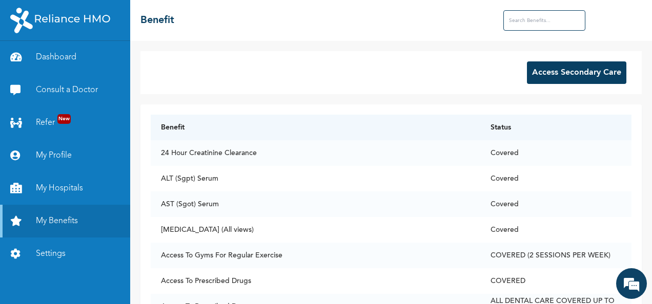
click at [587, 70] on button "Access Secondary Care" at bounding box center [576, 72] width 99 height 23
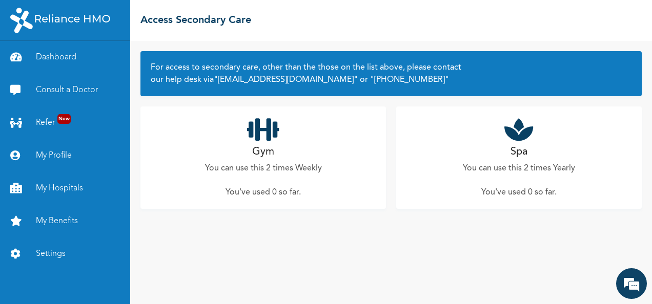
drag, startPoint x: 263, startPoint y: 134, endPoint x: 224, endPoint y: 167, distance: 51.2
click at [224, 167] on p "You can use this 2 times Weekly" at bounding box center [263, 168] width 117 height 12
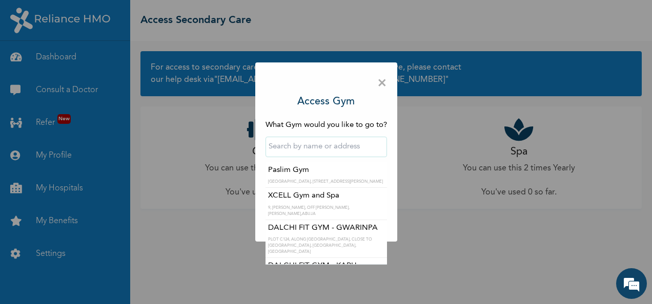
click at [291, 147] on input "text" at bounding box center [325, 147] width 121 height 20
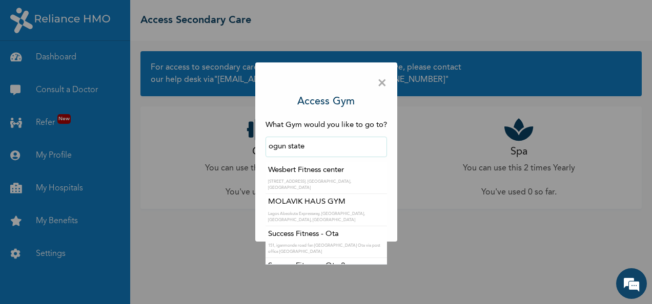
type input "Wesbert Fitness center"
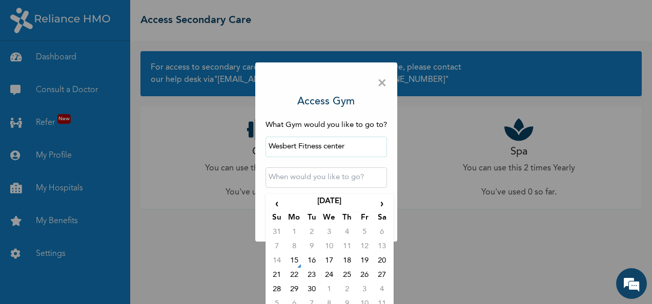
click at [290, 179] on input "text" at bounding box center [325, 178] width 121 height 20
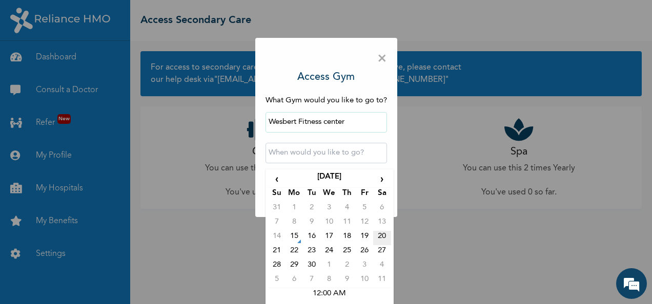
click at [381, 235] on td "20" at bounding box center [381, 238] width 17 height 14
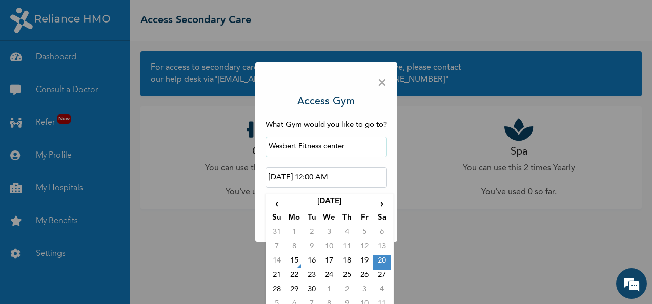
click at [359, 177] on input "[DATE] 12:00 AM" at bounding box center [325, 178] width 121 height 20
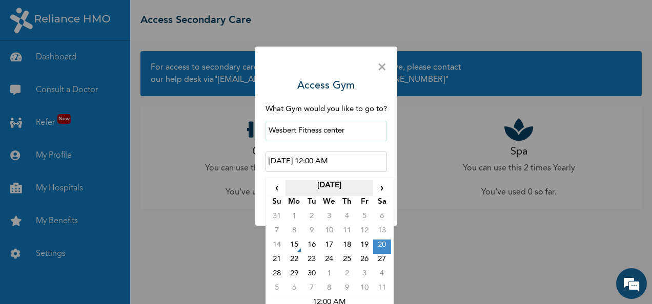
scroll to position [25, 0]
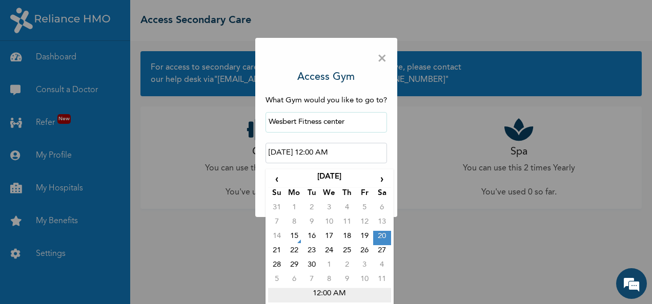
click at [343, 291] on td "12:00 AM" at bounding box center [329, 295] width 123 height 14
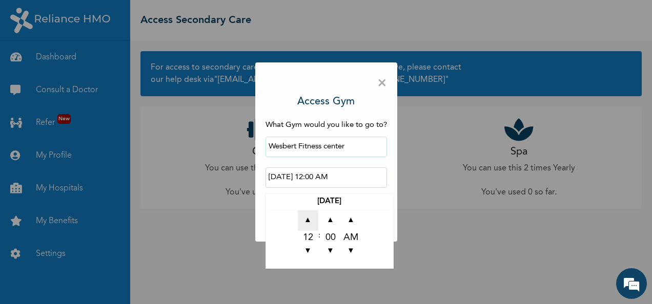
click at [308, 219] on span "▲" at bounding box center [308, 221] width 20 height 20
click at [304, 247] on span "▼" at bounding box center [308, 251] width 20 height 20
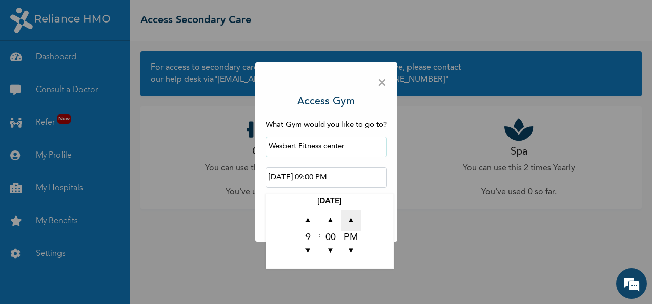
click at [349, 217] on span "▲" at bounding box center [351, 221] width 20 height 20
type input "[DATE] 09:00 AM"
click at [367, 176] on input "[DATE] 09:00 AM" at bounding box center [325, 178] width 121 height 20
click at [366, 177] on input "[DATE] 09:00 AM" at bounding box center [325, 178] width 121 height 20
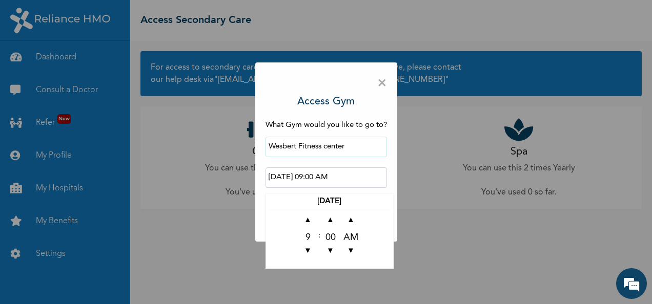
drag, startPoint x: 366, startPoint y: 177, endPoint x: 302, endPoint y: 183, distance: 64.4
click at [302, 183] on input "[DATE] 09:00 AM" at bounding box center [325, 178] width 121 height 20
click at [281, 231] on td "▲ 9 ▼ : ▲ 00 ▼ ▲ AM ▼" at bounding box center [329, 239] width 123 height 56
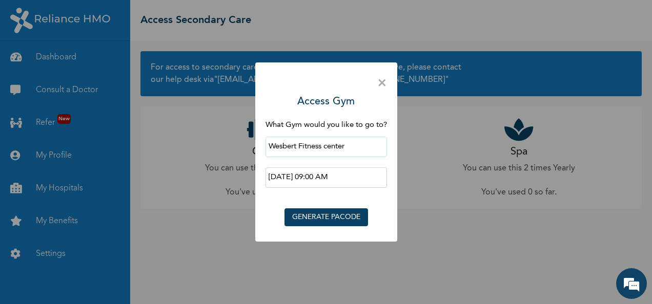
click at [260, 226] on div "× Access Gym What Gym would you like to go to? Wesbert Fitness center [DATE] 09…" at bounding box center [326, 151] width 142 height 179
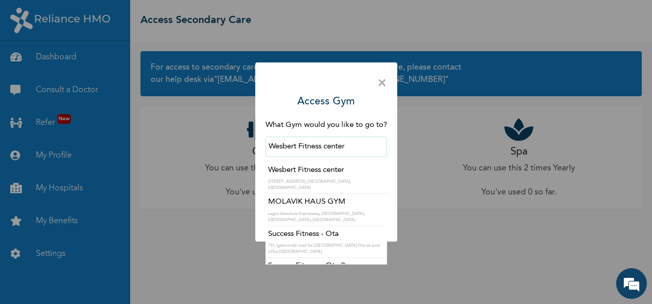
drag, startPoint x: 353, startPoint y: 147, endPoint x: 234, endPoint y: 157, distance: 119.8
click at [234, 157] on div "× Access Gym What Gym would you like to go to? [GEOGRAPHIC_DATA] [GEOGRAPHIC_DA…" at bounding box center [326, 152] width 652 height 304
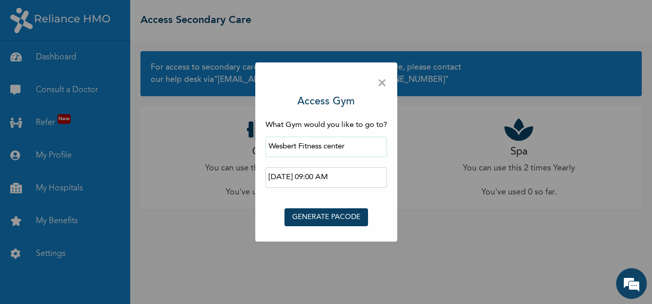
click at [436, 201] on div "× Access Gym What Gym would you like to go to? Wesbert Fitness center [DATE] 09…" at bounding box center [326, 152] width 652 height 304
click at [382, 82] on span "×" at bounding box center [382, 84] width 10 height 22
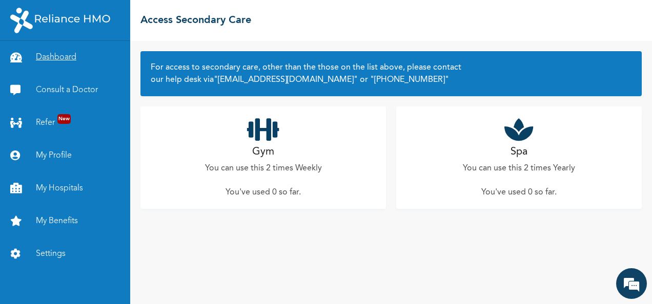
click at [53, 55] on link "Dashboard" at bounding box center [65, 57] width 130 height 33
